Goal: Transaction & Acquisition: Book appointment/travel/reservation

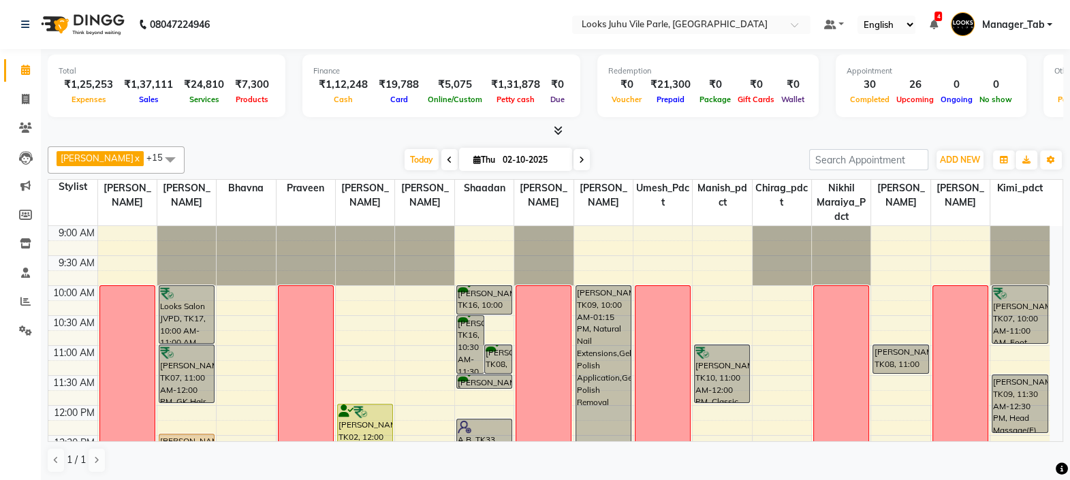
scroll to position [472, 0]
click at [25, 300] on icon at bounding box center [25, 301] width 10 height 10
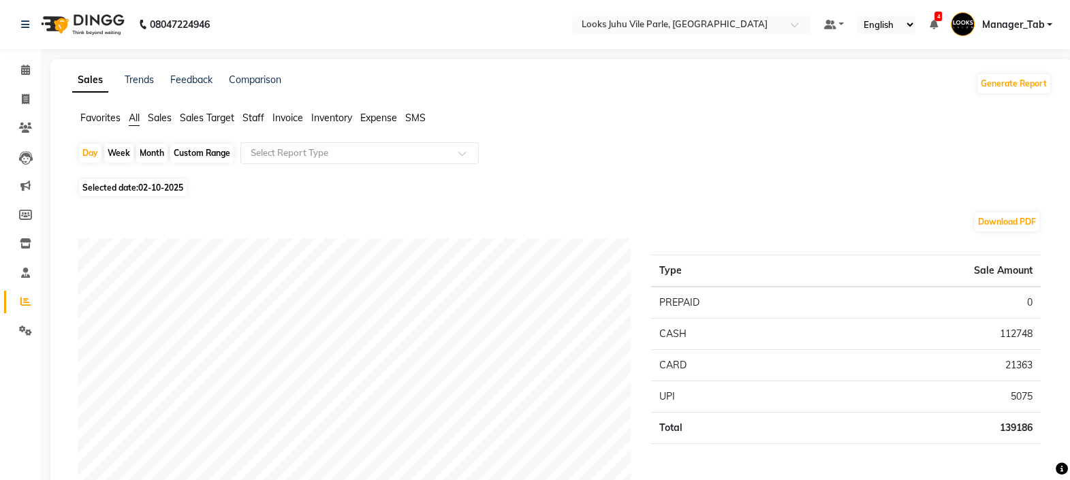
click at [258, 120] on span "Staff" at bounding box center [254, 118] width 22 height 12
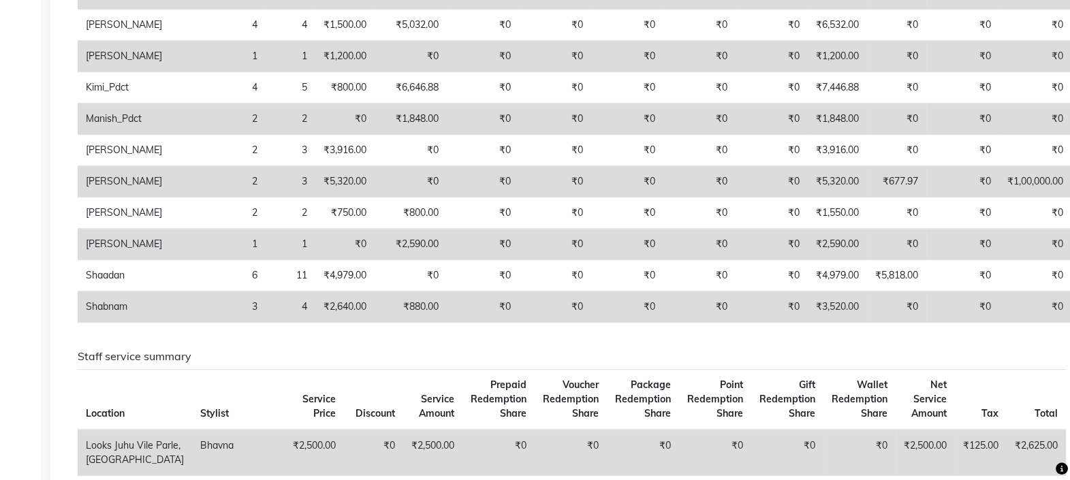
scroll to position [381, 0]
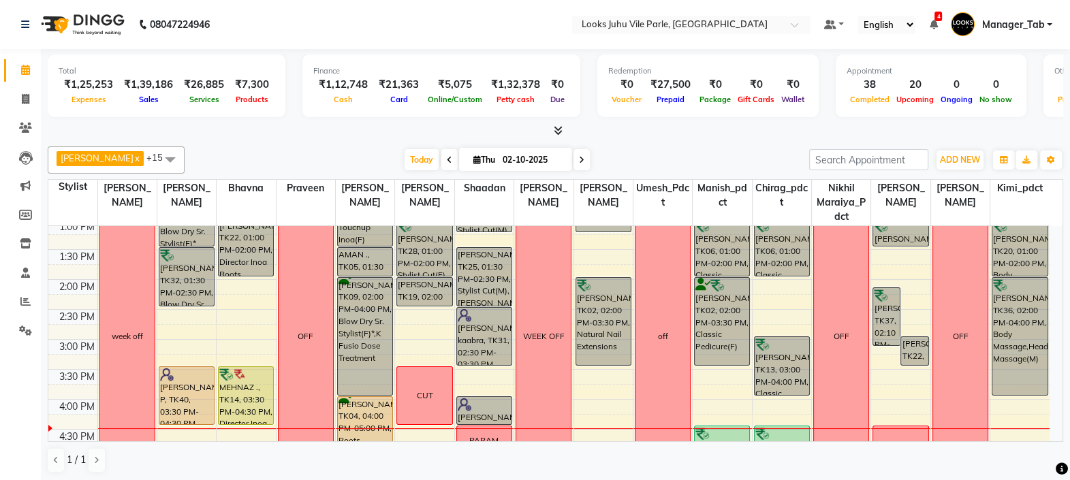
scroll to position [276, 0]
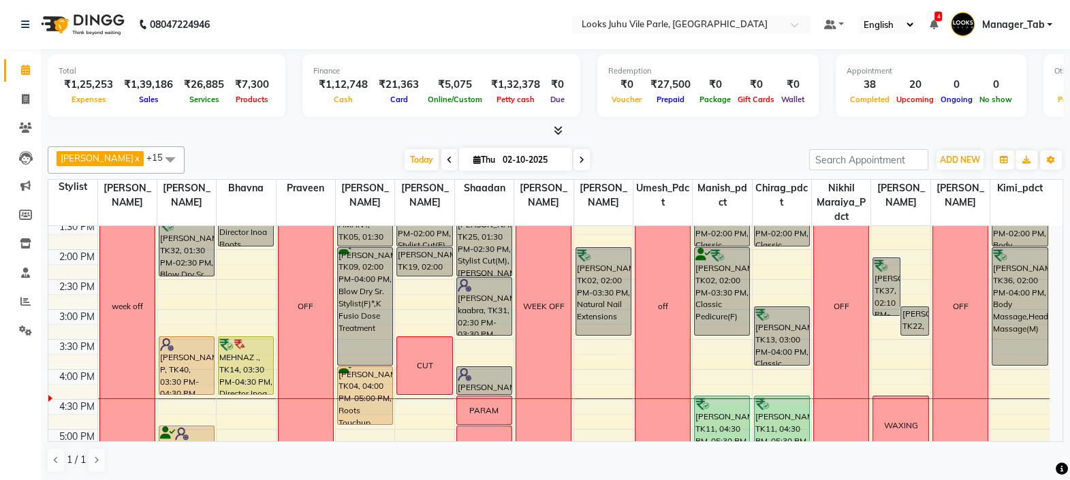
click at [729, 423] on div "[PERSON_NAME], TK11, 04:30 PM-05:30 PM, Classic Manicure(F)" at bounding box center [722, 426] width 55 height 58
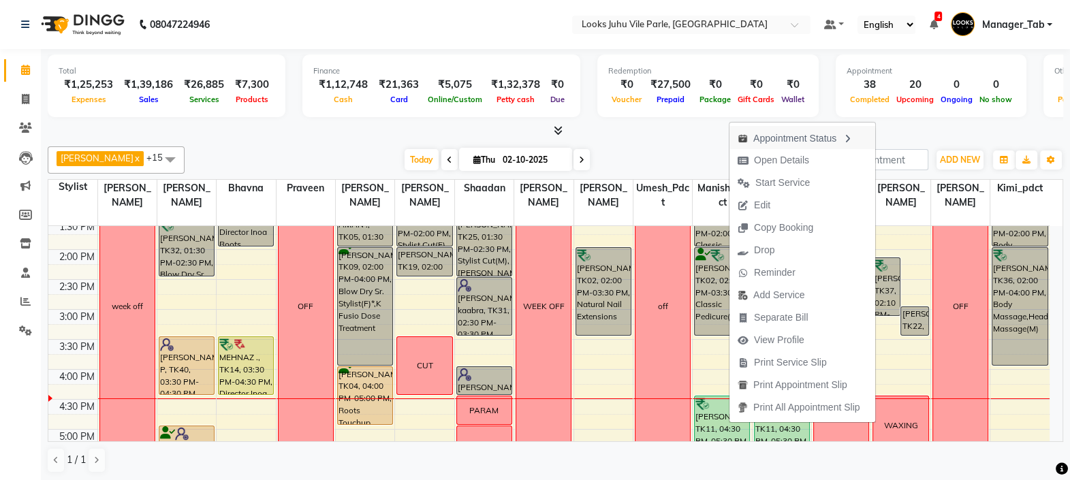
click at [790, 146] on div "Appointment Status" at bounding box center [803, 137] width 146 height 23
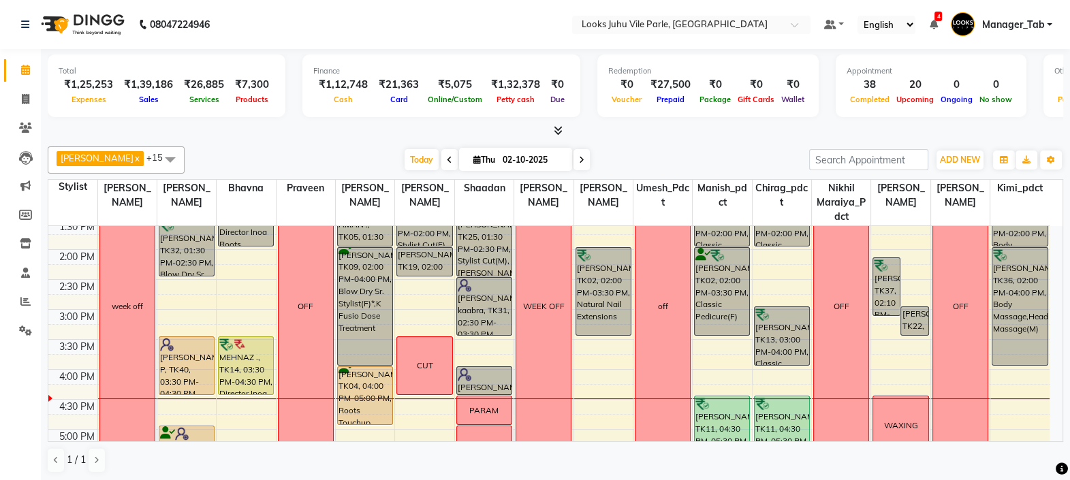
click at [715, 416] on div "[PERSON_NAME], TK11, 04:30 PM-05:30 PM, Classic Manicure(F)" at bounding box center [722, 426] width 55 height 58
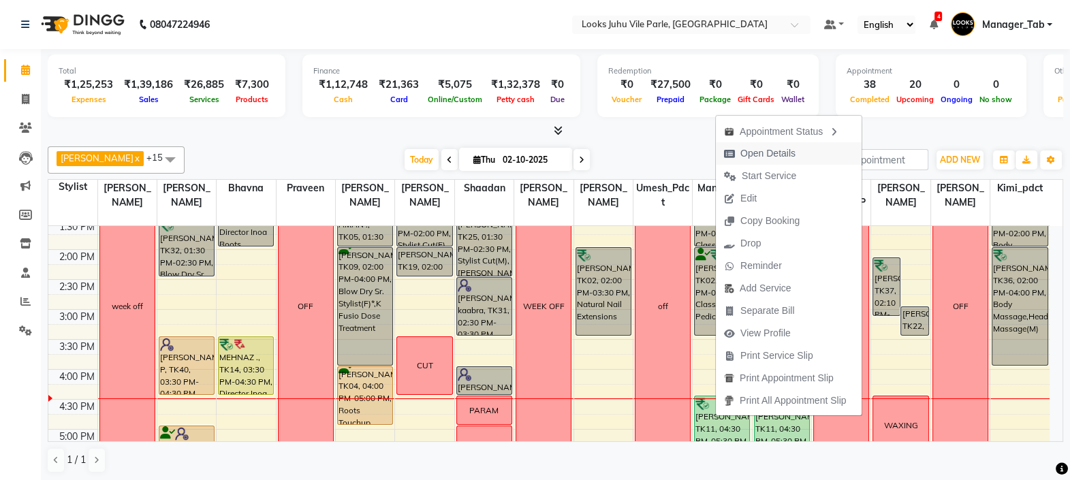
click at [776, 158] on span "Open Details" at bounding box center [768, 153] width 55 height 14
select select "6"
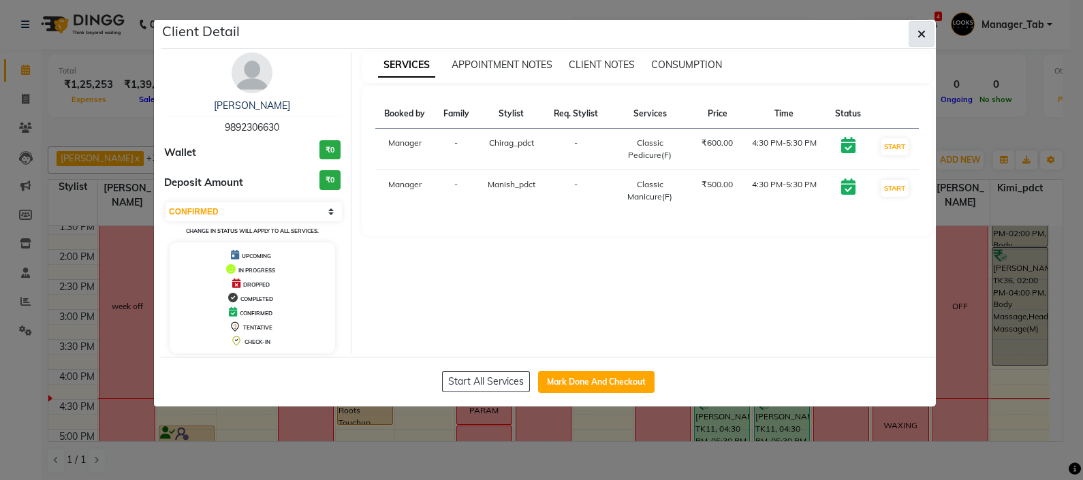
click at [916, 30] on button "button" at bounding box center [922, 34] width 26 height 26
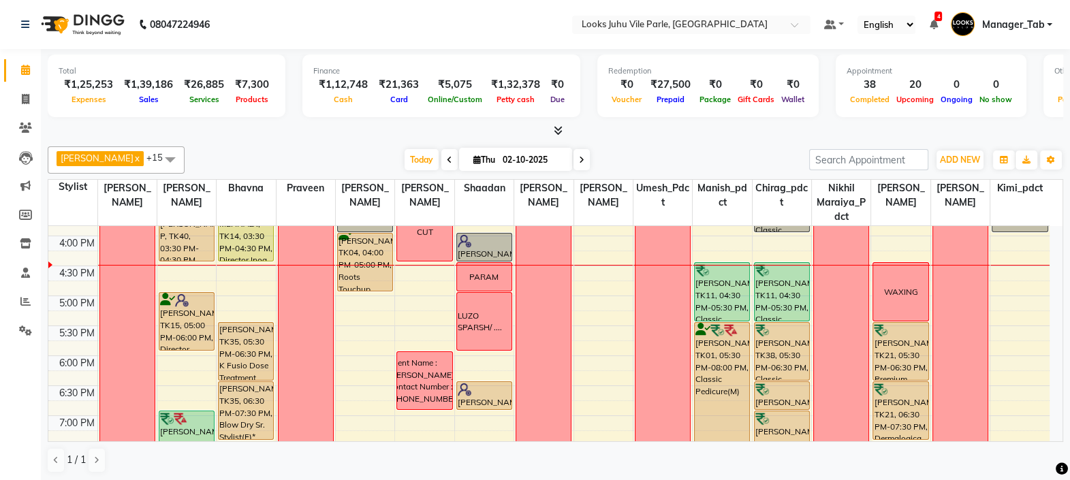
scroll to position [407, 0]
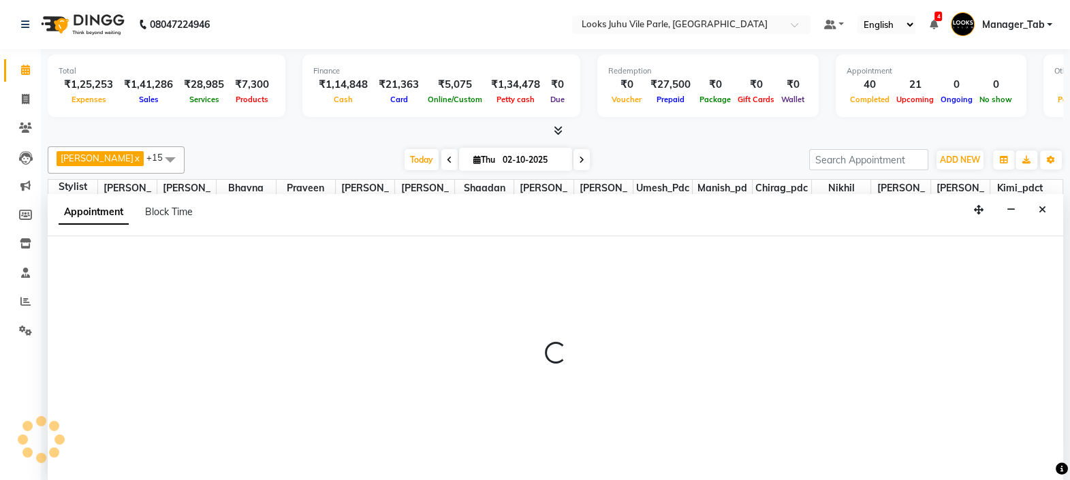
select select "54683"
select select "tentative"
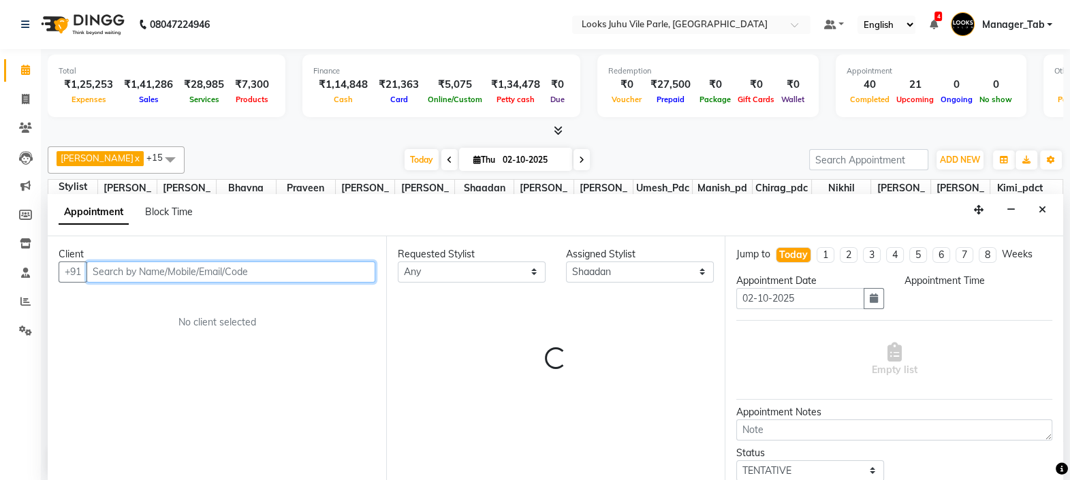
select select "1140"
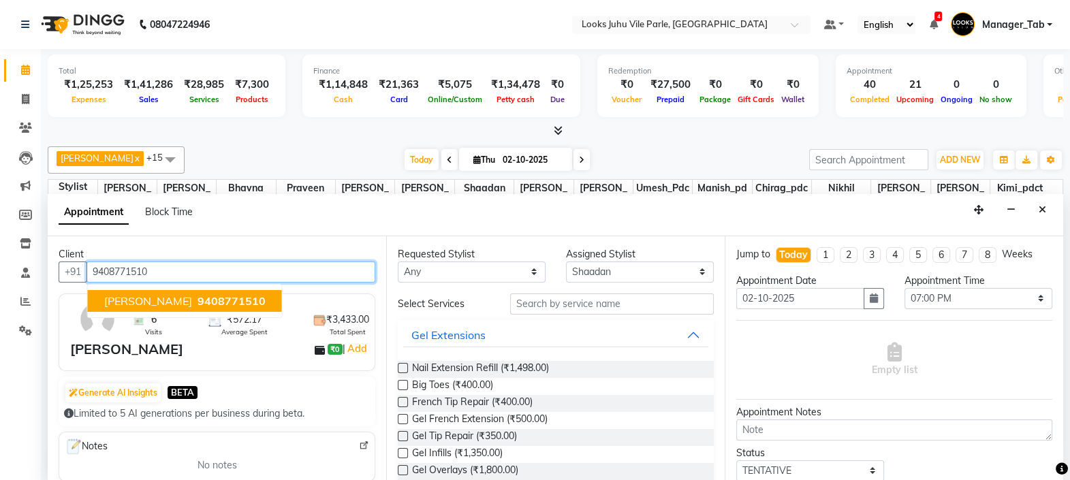
click at [237, 302] on span "9408771510" at bounding box center [232, 301] width 68 height 14
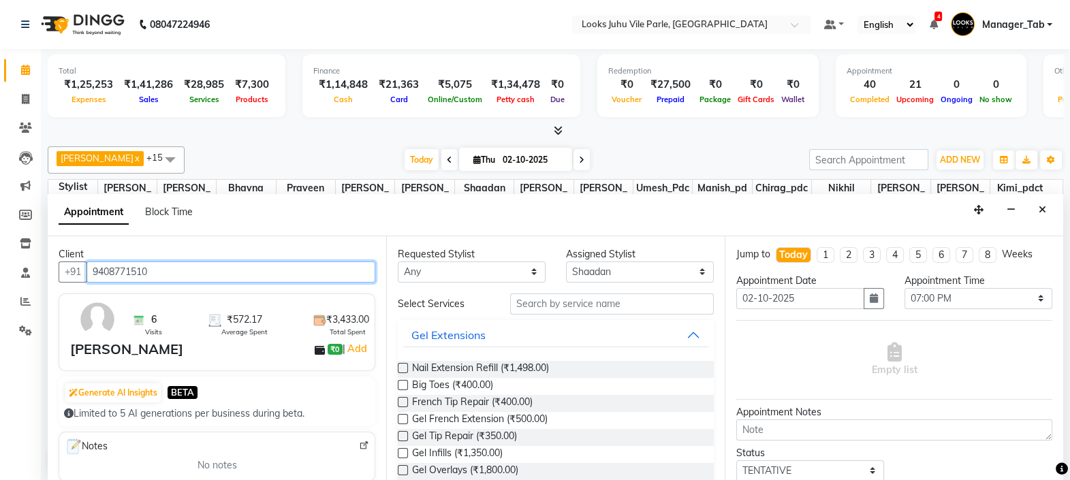
type input "9408771510"
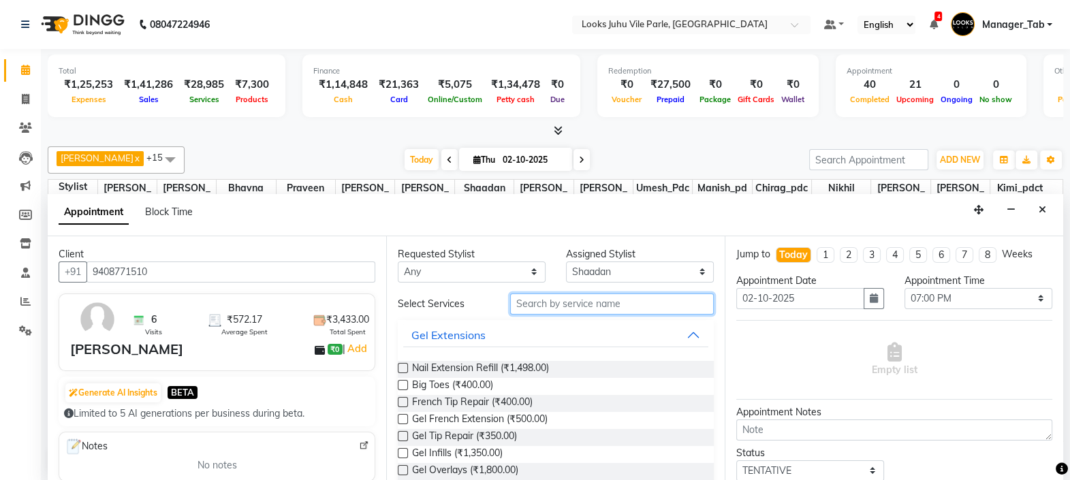
click at [582, 297] on input "text" at bounding box center [612, 304] width 204 height 21
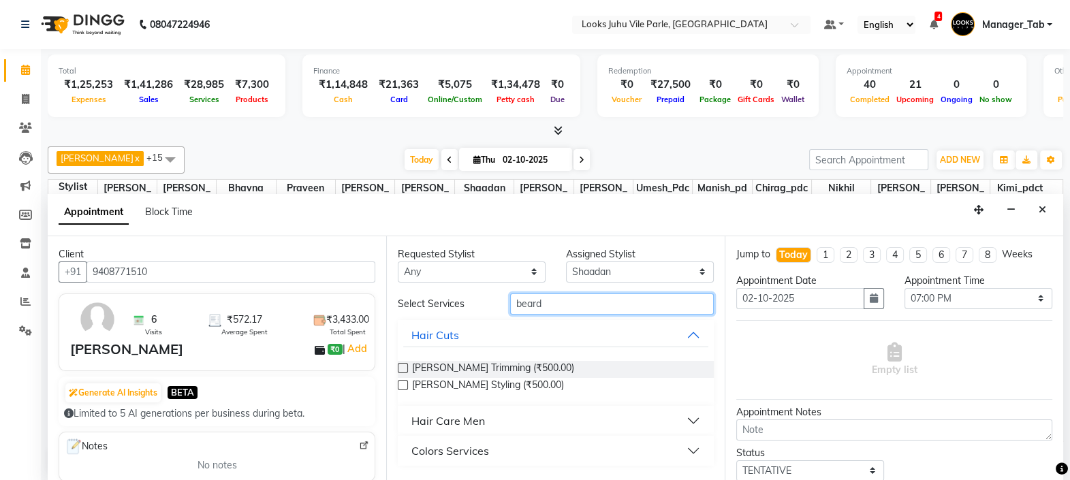
type input "beard"
click at [403, 366] on label at bounding box center [403, 368] width 10 height 10
click at [403, 366] on input "checkbox" at bounding box center [402, 369] width 9 height 9
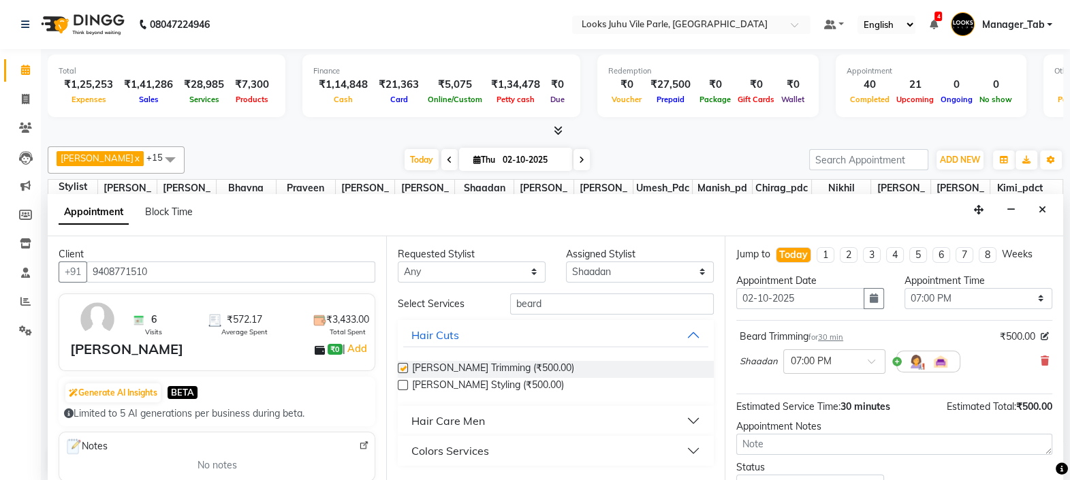
checkbox input "false"
click at [827, 354] on input "text" at bounding box center [821, 361] width 60 height 14
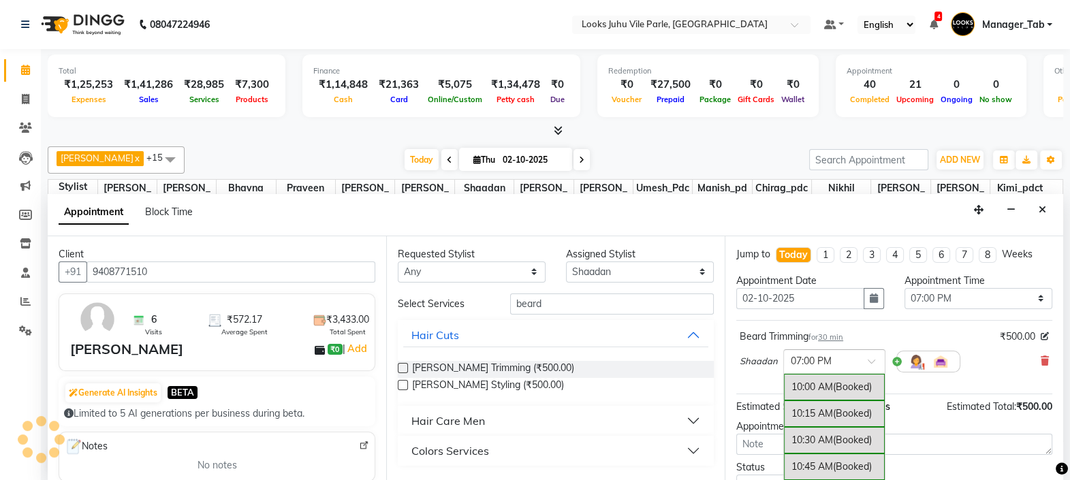
scroll to position [903, 0]
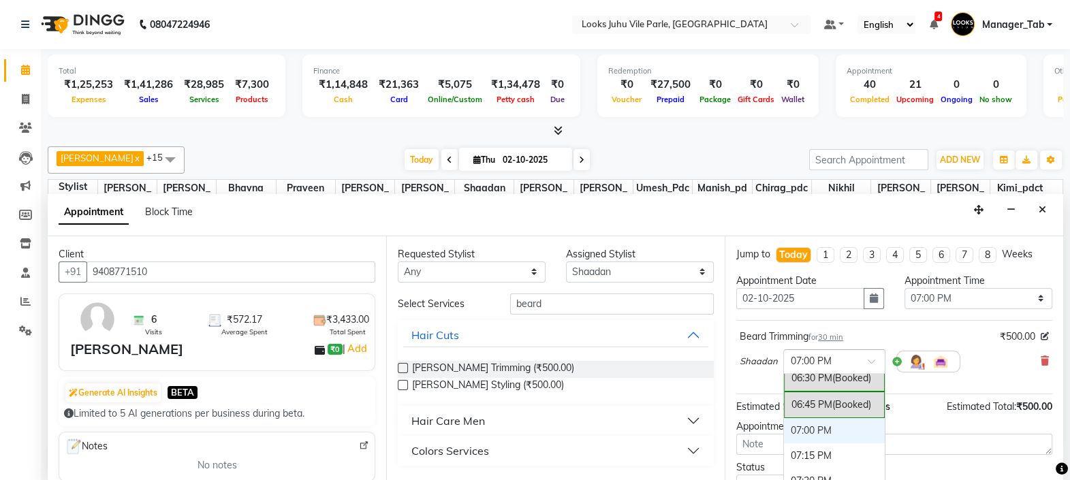
click at [824, 450] on div "07:15 PM" at bounding box center [834, 456] width 101 height 25
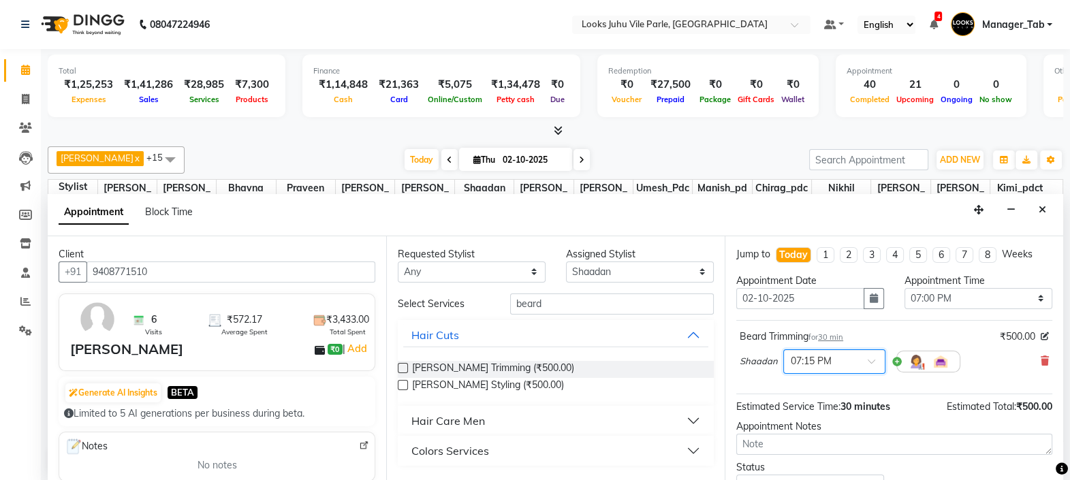
scroll to position [99, 0]
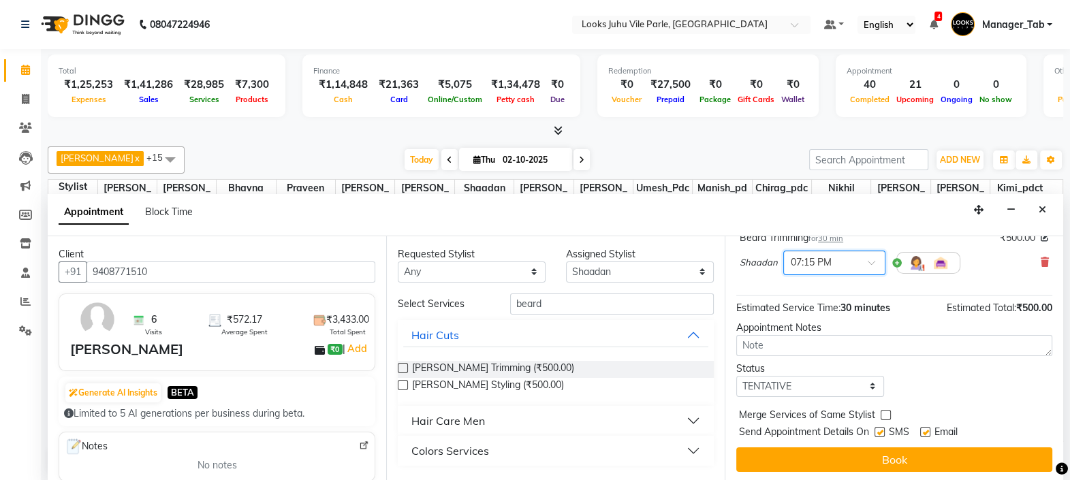
click at [873, 463] on button "Book" at bounding box center [894, 460] width 316 height 25
click at [873, 464] on div "Book" at bounding box center [894, 460] width 316 height 25
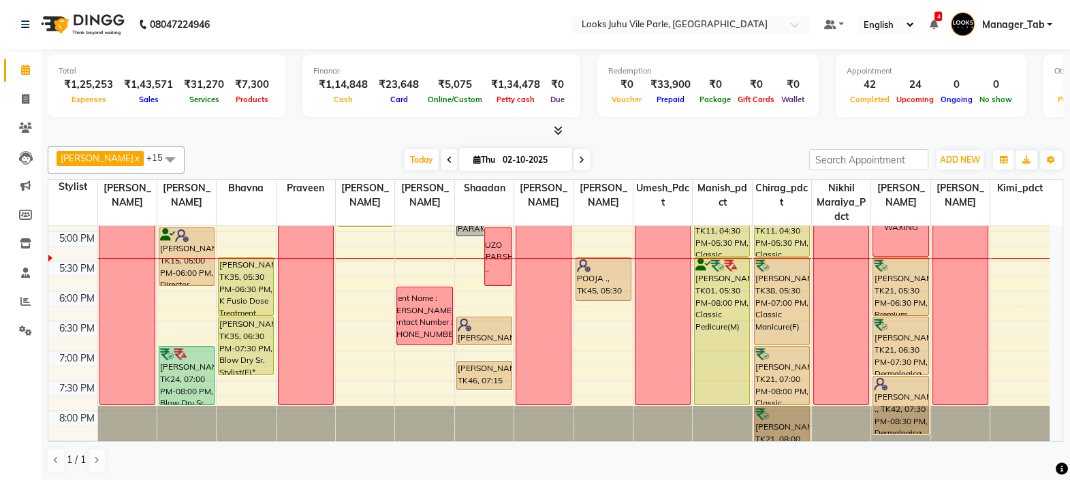
scroll to position [497, 0]
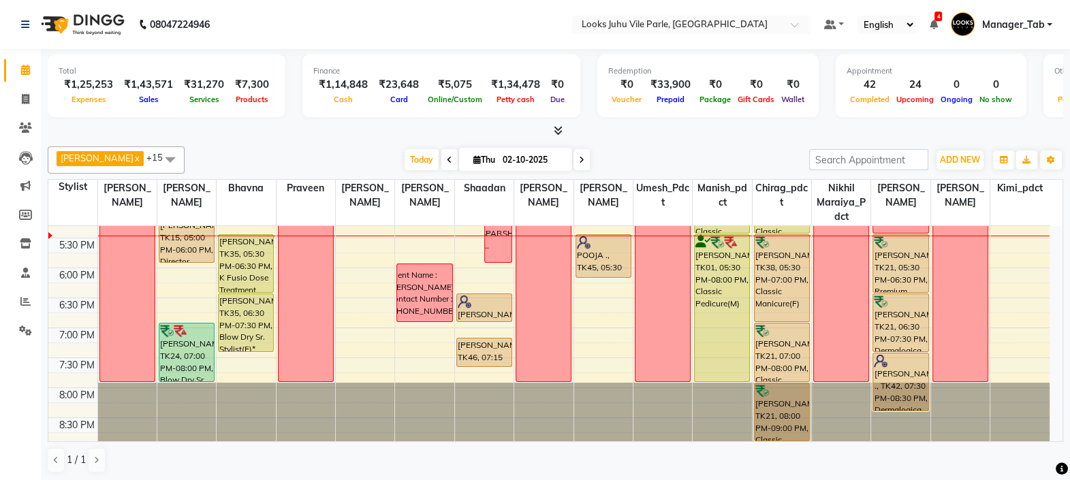
click at [579, 157] on span at bounding box center [582, 159] width 16 height 21
type input "03-10-2025"
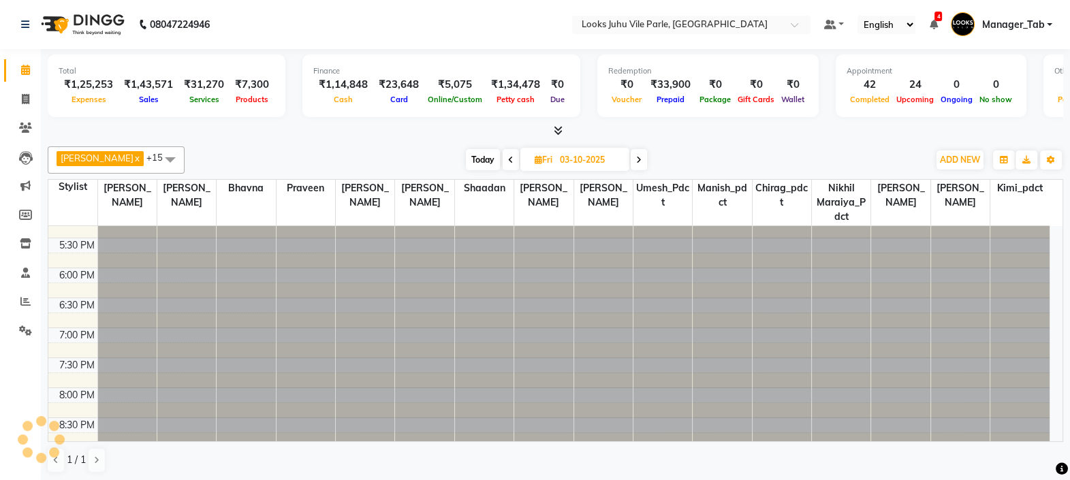
scroll to position [476, 0]
